Goal: Task Accomplishment & Management: Use online tool/utility

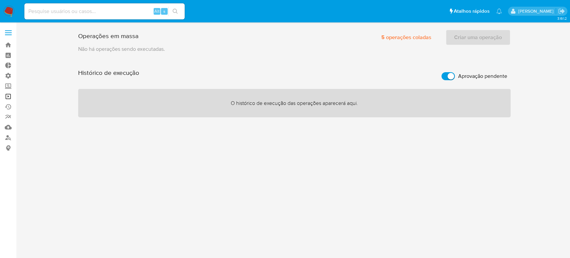
click at [6, 93] on link "Operações em massa" at bounding box center [39, 96] width 79 height 10
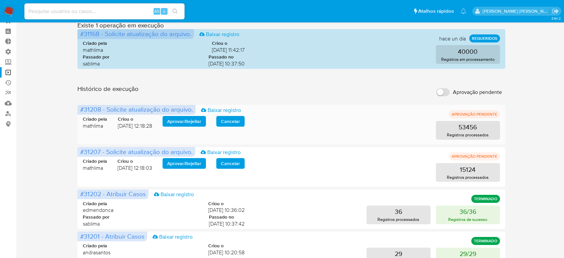
scroll to position [37, 0]
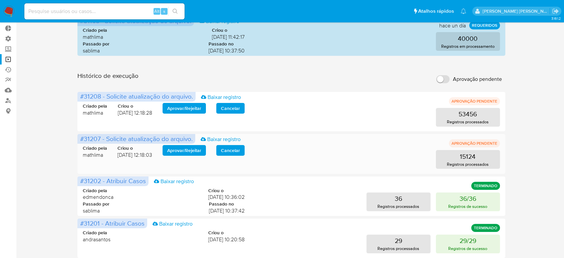
click at [179, 150] on span "Aprovar / Rejeitar" at bounding box center [184, 150] width 34 height 9
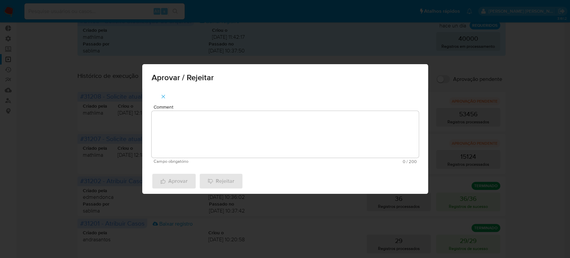
click at [206, 140] on textarea "Comment" at bounding box center [285, 134] width 267 height 47
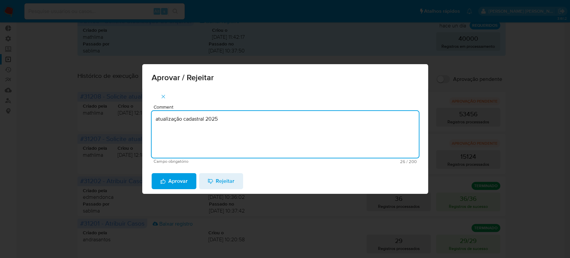
click at [206, 140] on textarea "atualização cadastral 2025" at bounding box center [285, 134] width 267 height 47
type textarea "atualização cadastral 2025"
click at [178, 177] on span "Aprovar" at bounding box center [173, 181] width 27 height 15
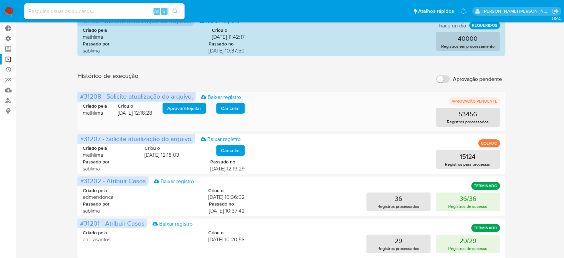
click at [179, 109] on span "Aprovar / Rejeitar" at bounding box center [184, 108] width 34 height 9
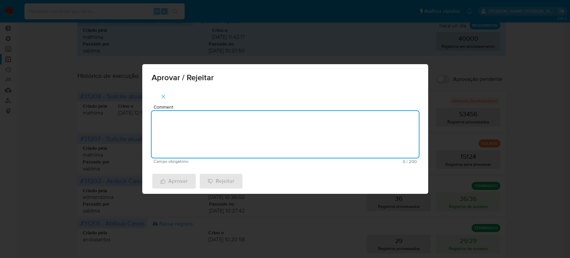
click at [216, 146] on textarea "Comment" at bounding box center [285, 134] width 267 height 47
paste textarea "atualização cadastral 2025"
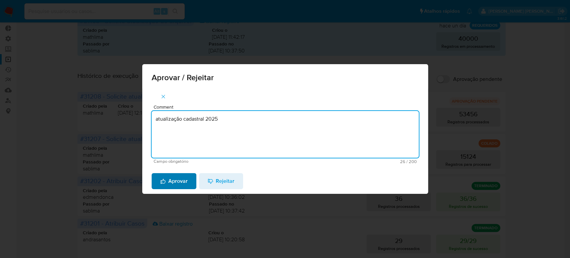
type textarea "atualização cadastral 2025"
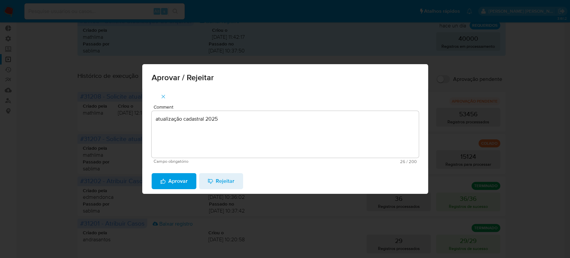
click at [168, 179] on span "Aprovar" at bounding box center [173, 181] width 27 height 15
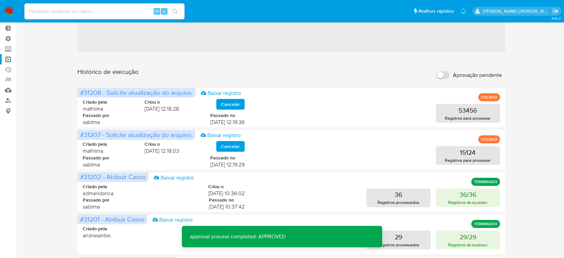
click at [441, 78] on input "Aprovação pendente" at bounding box center [442, 75] width 13 height 8
checkbox input "true"
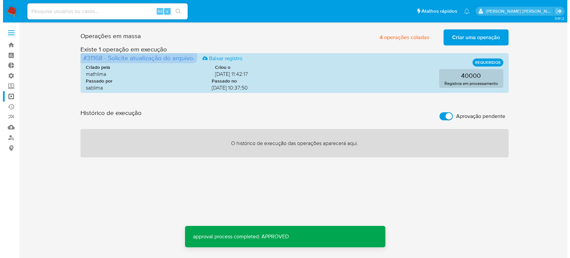
scroll to position [0, 0]
